Goal: Transaction & Acquisition: Purchase product/service

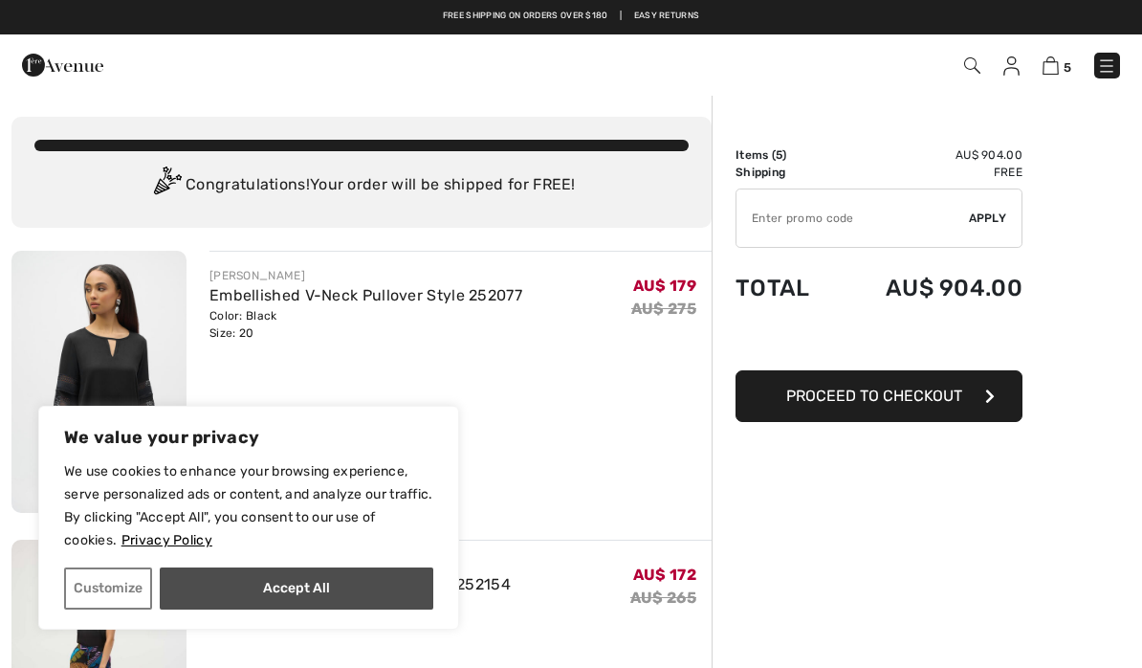
click at [360, 592] on button "Accept All" at bounding box center [297, 588] width 274 height 42
checkbox input "true"
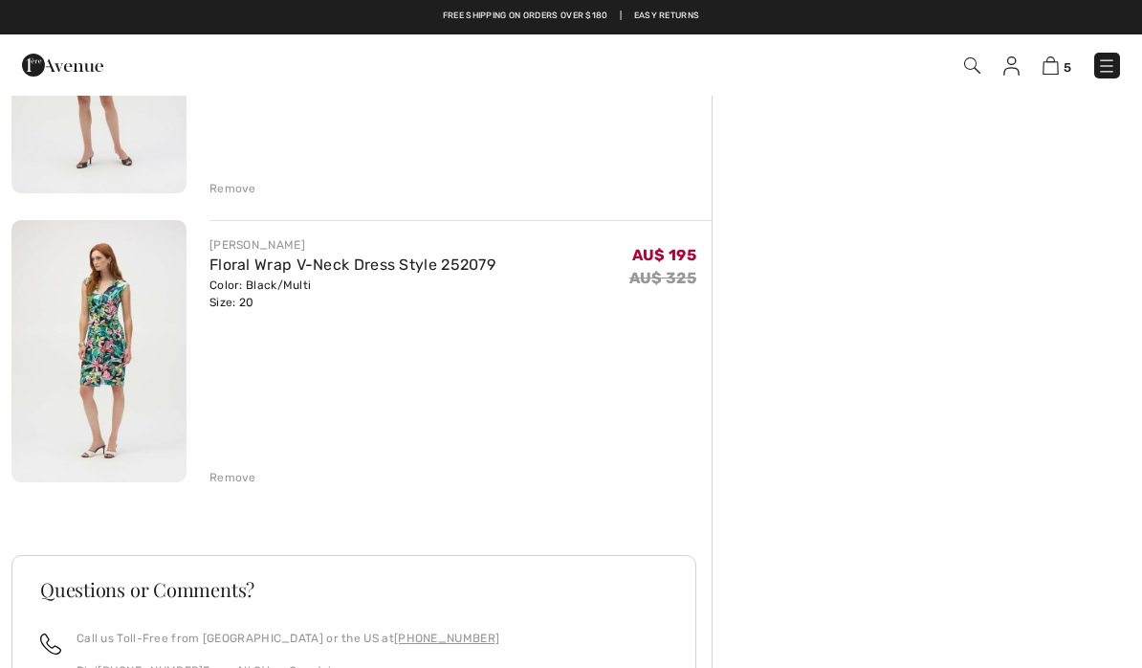
scroll to position [1185, 0]
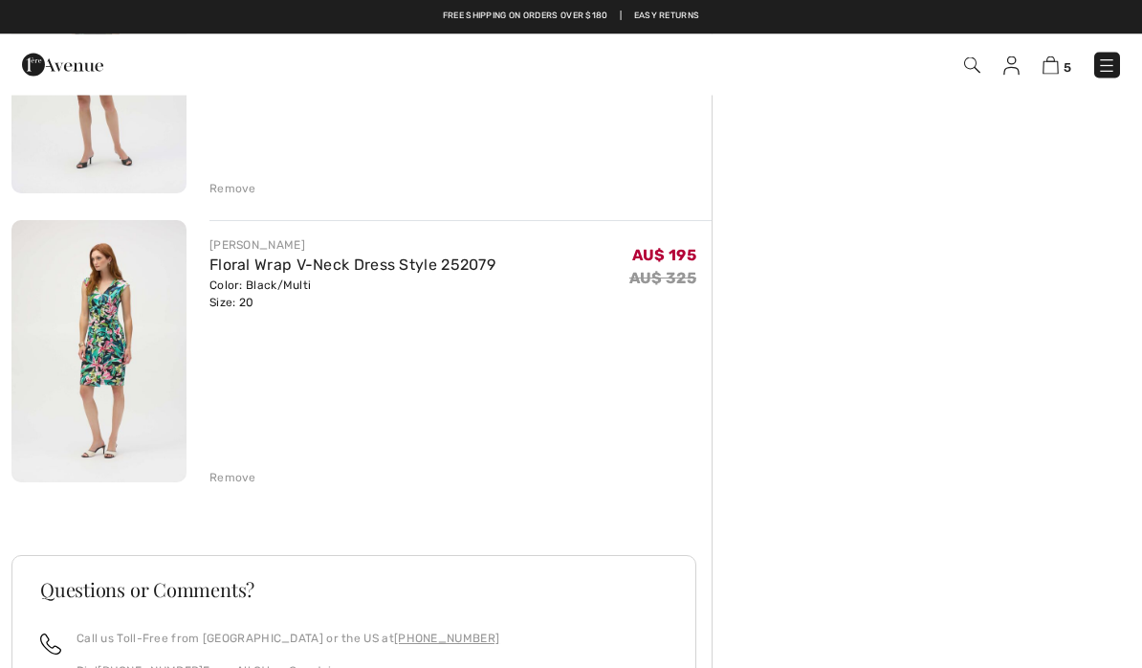
click at [247, 477] on div "Remove" at bounding box center [233, 478] width 47 height 17
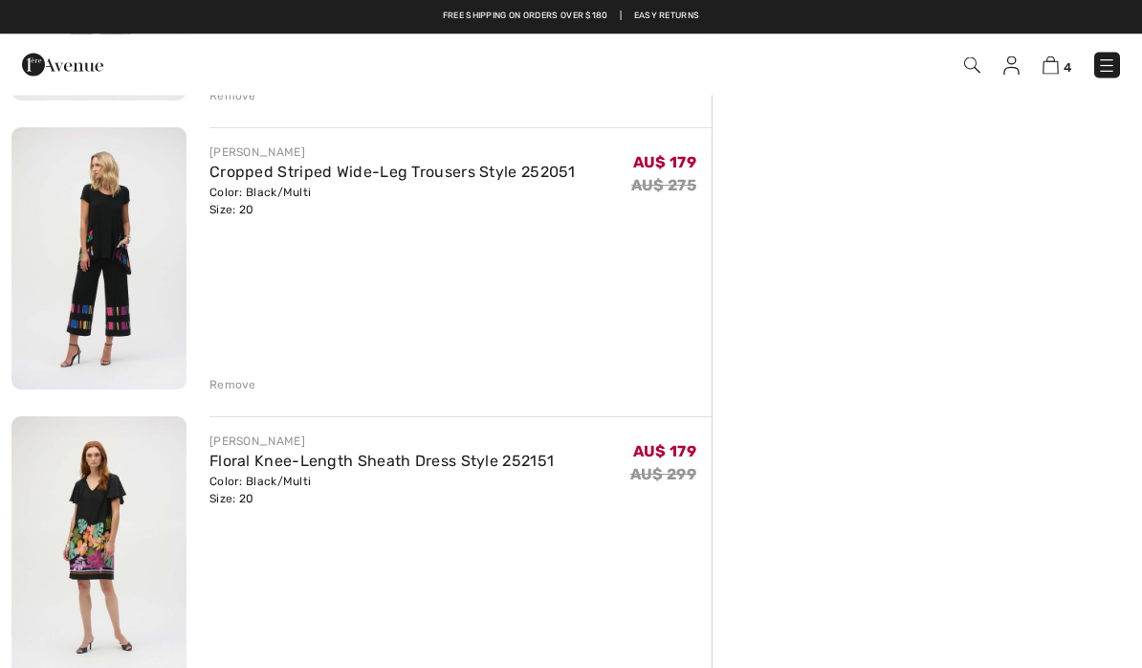
scroll to position [695, 0]
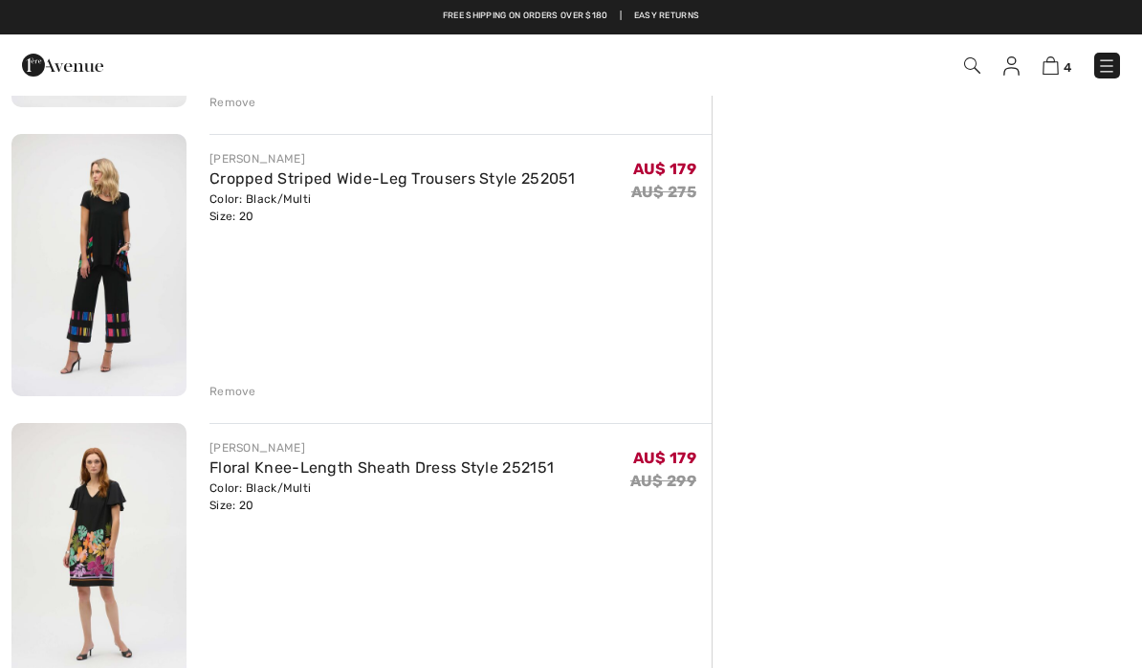
click at [116, 519] on img at bounding box center [98, 554] width 175 height 262
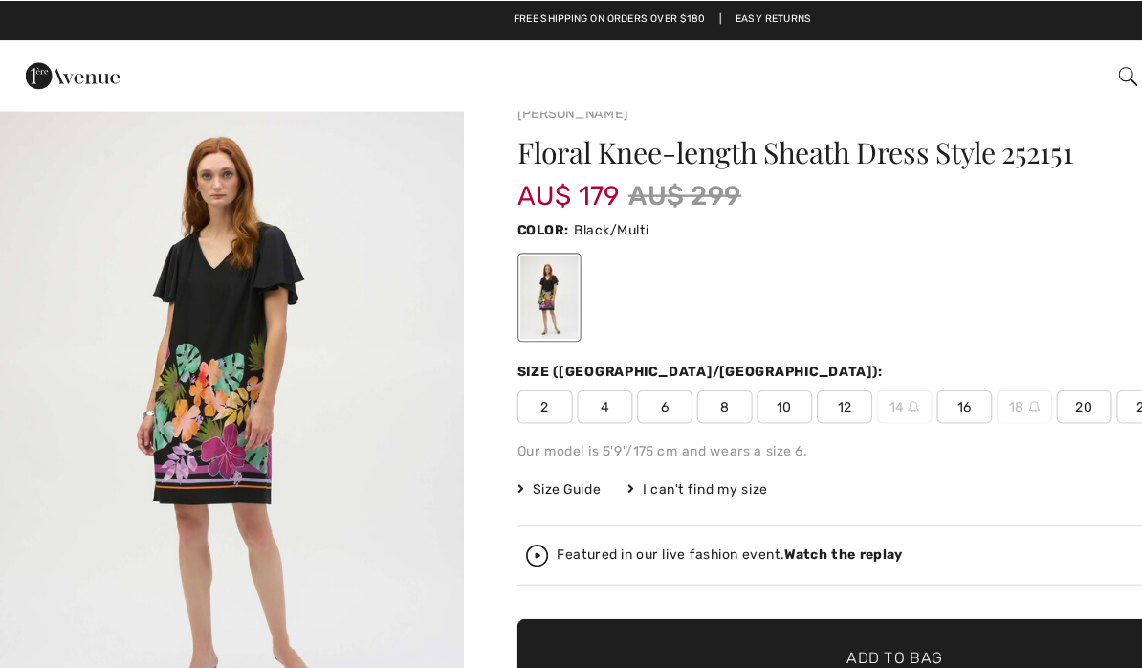
scroll to position [33, 0]
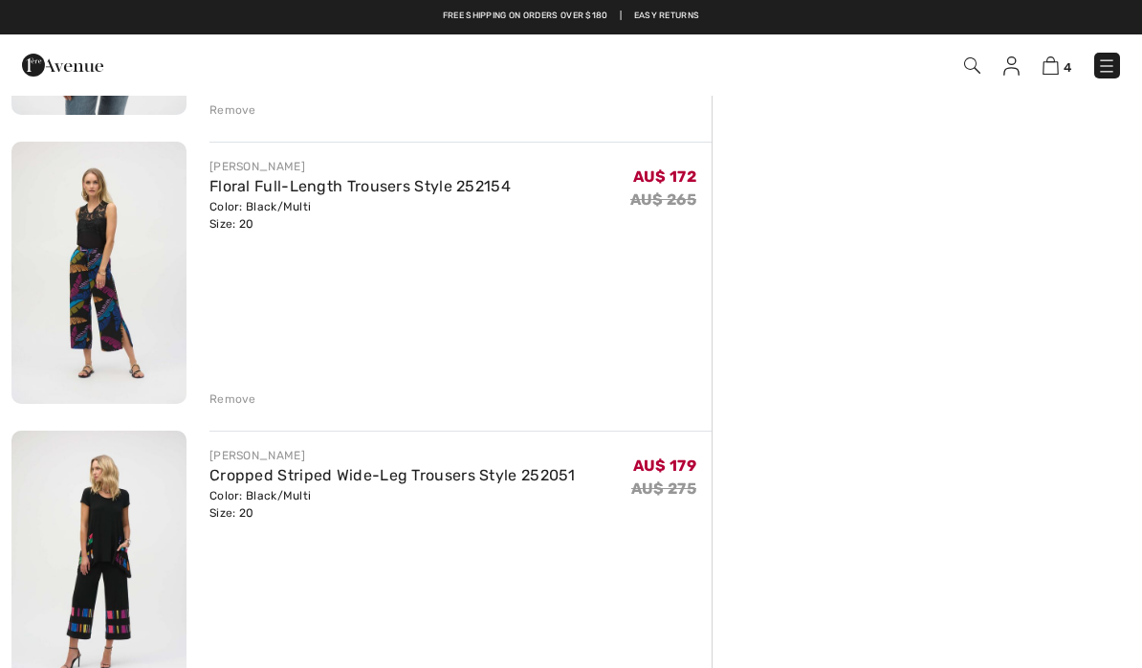
scroll to position [397, 0]
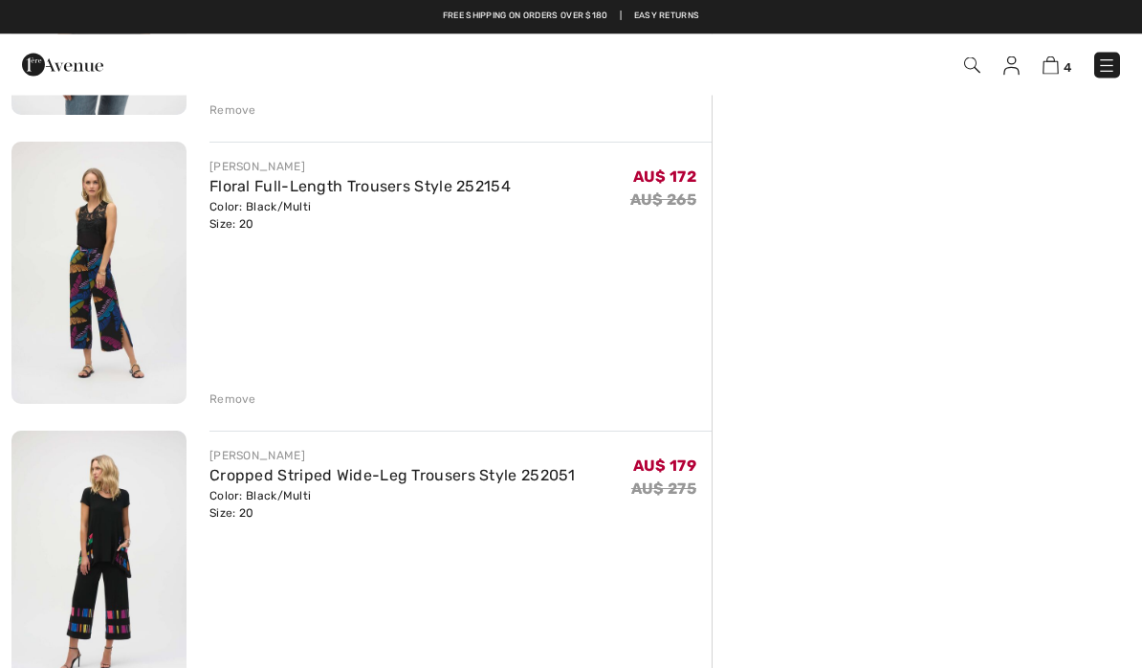
click at [89, 266] on img at bounding box center [98, 274] width 175 height 262
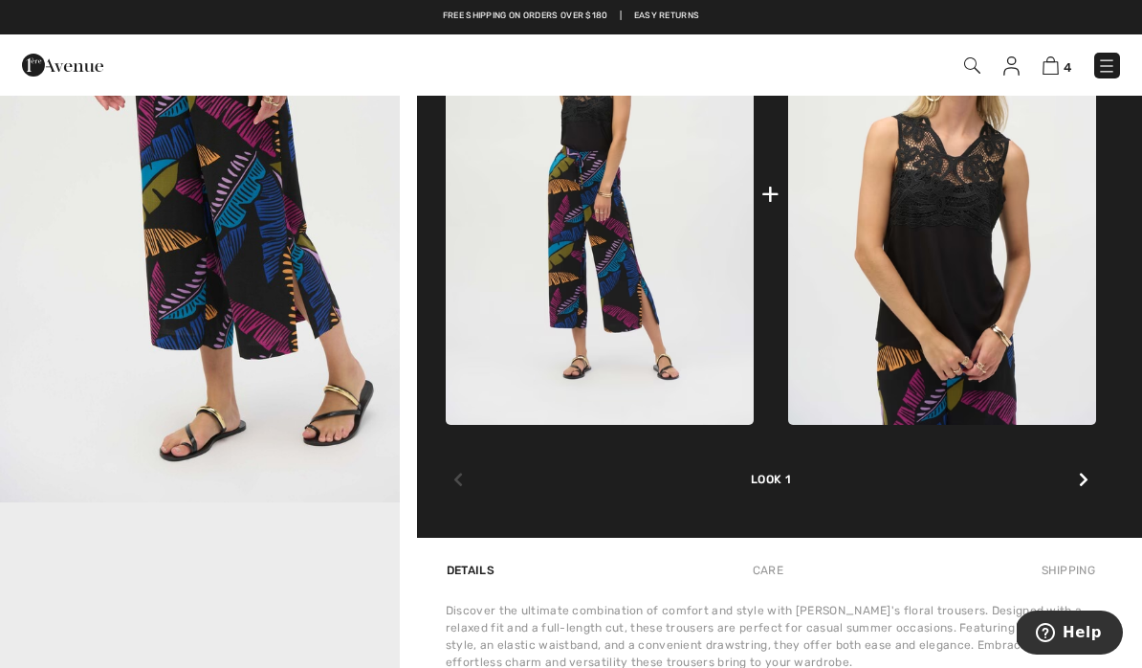
scroll to position [763, 0]
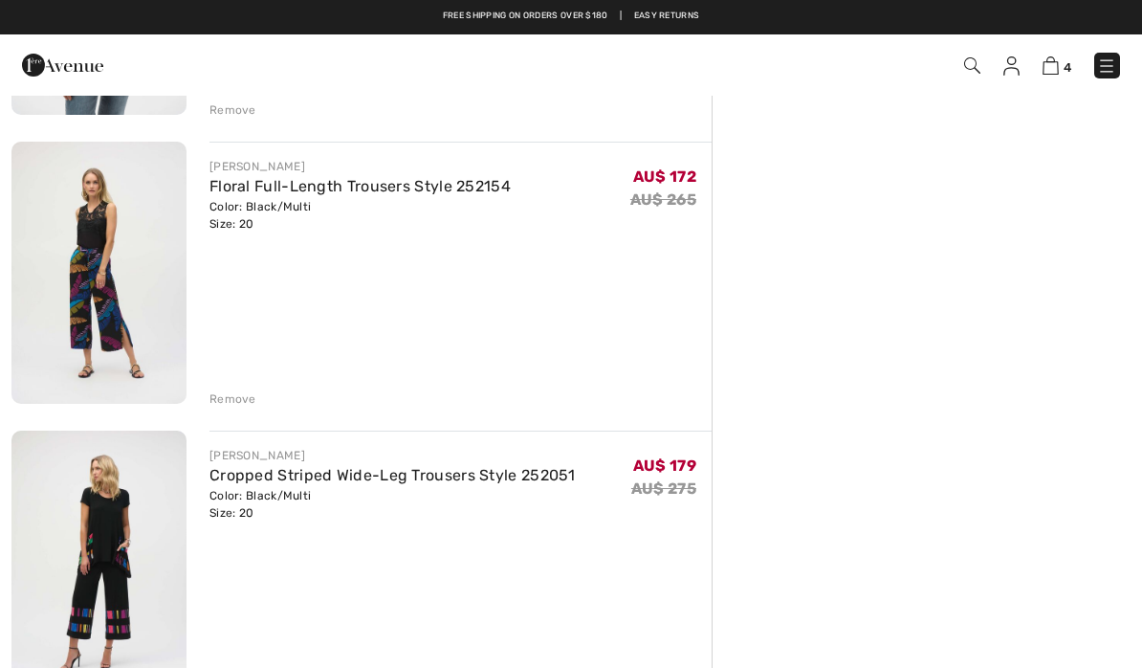
click at [121, 573] on img at bounding box center [98, 561] width 175 height 262
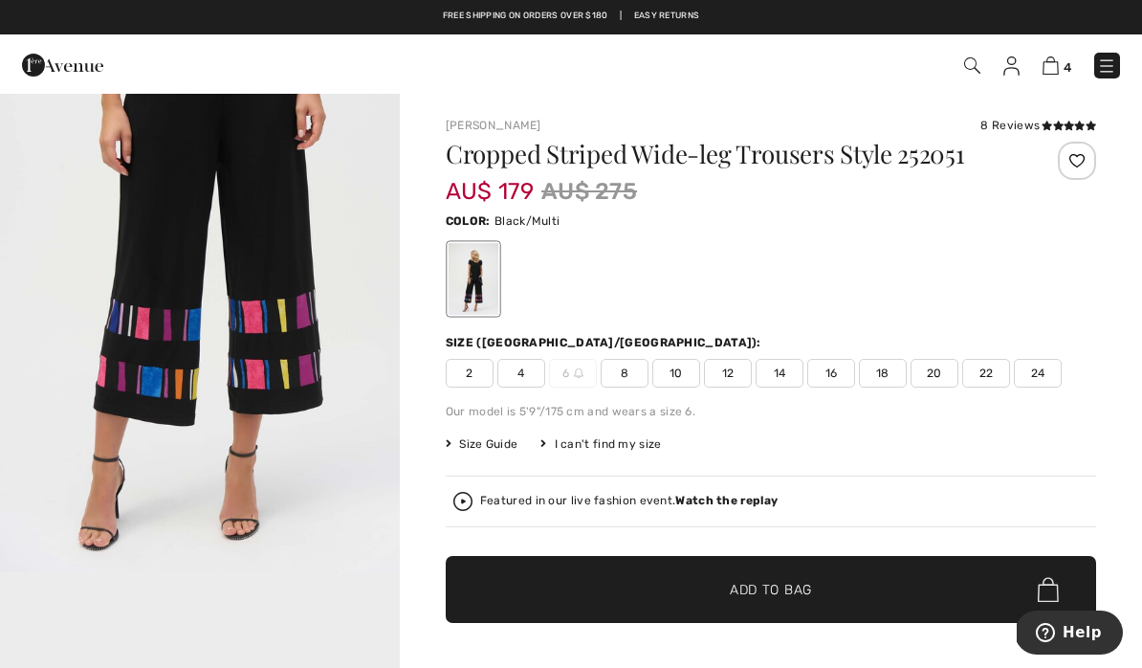
scroll to position [722, 0]
